Goal: Browse casually

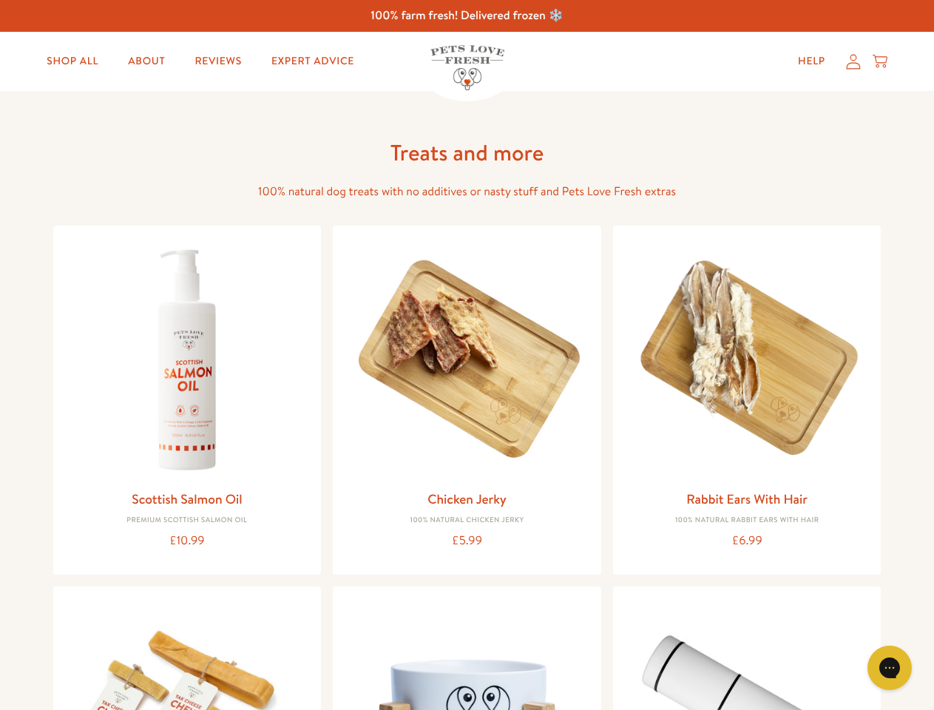
click at [889, 667] on icon "Gorgias live chat" at bounding box center [889, 667] width 14 height 14
